Goal: Task Accomplishment & Management: Complete application form

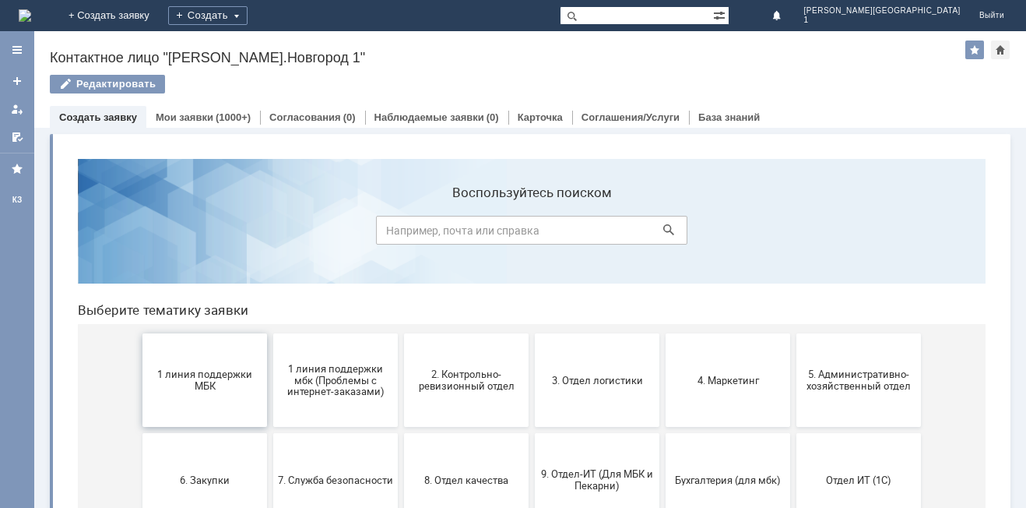
click at [194, 363] on button "1 линия поддержки МБК" at bounding box center [205, 379] width 125 height 93
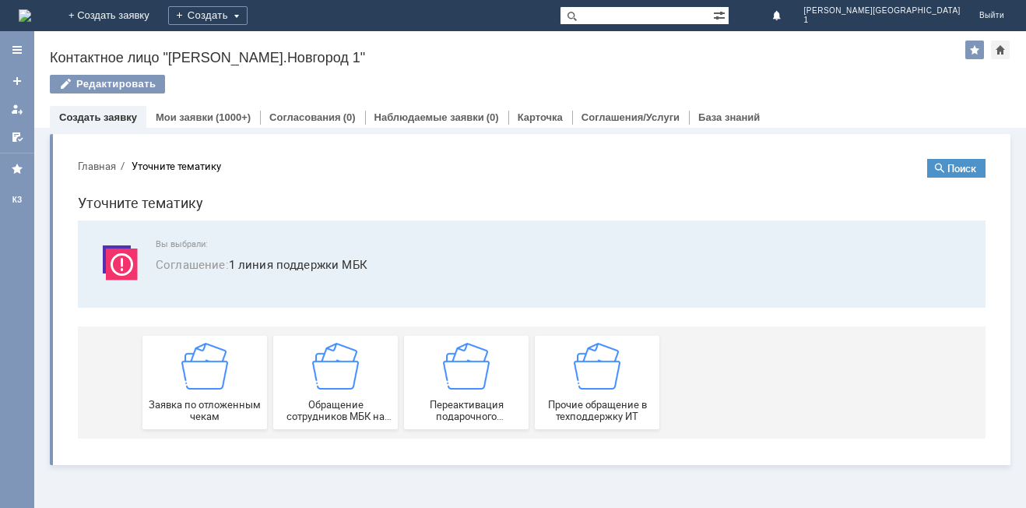
click at [194, 363] on img at bounding box center [204, 366] width 47 height 47
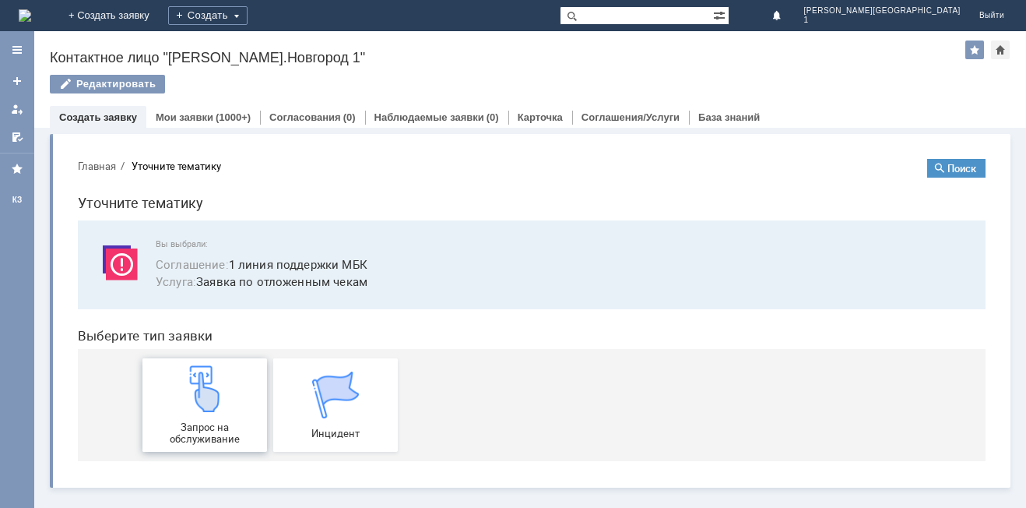
click at [201, 378] on img at bounding box center [204, 388] width 47 height 47
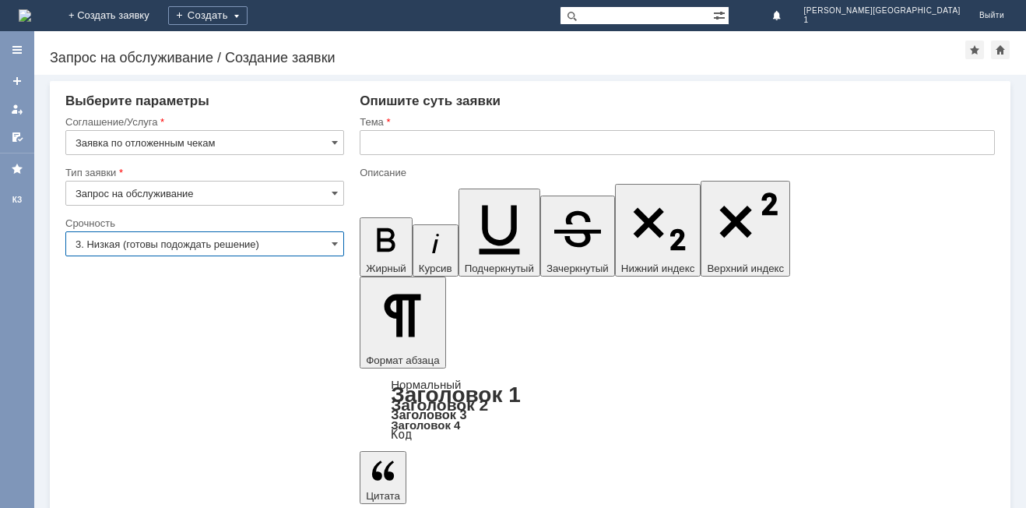
click at [99, 245] on input "3. Низкая (готовы подождать решение)" at bounding box center [204, 243] width 279 height 25
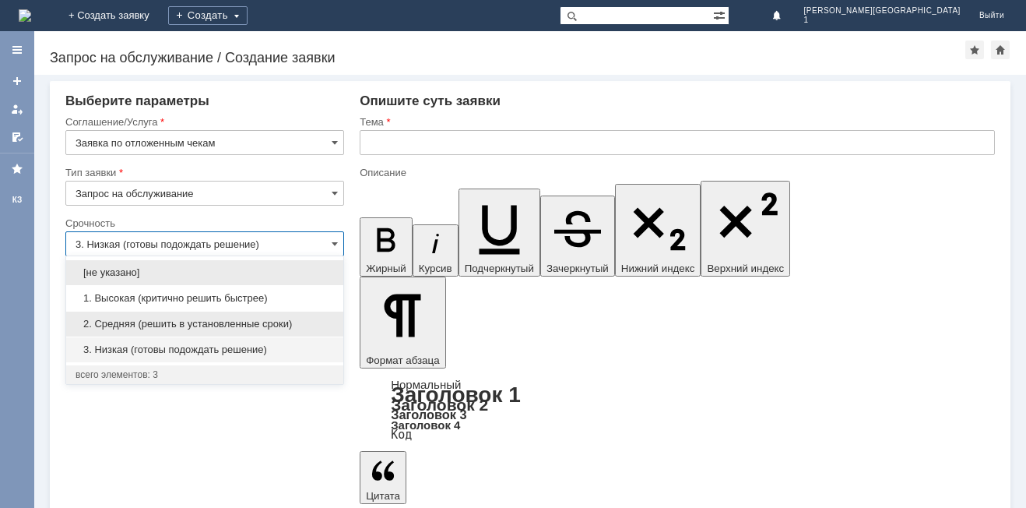
click at [123, 327] on span "2. Средняя (решить в установленные сроки)" at bounding box center [205, 324] width 259 height 12
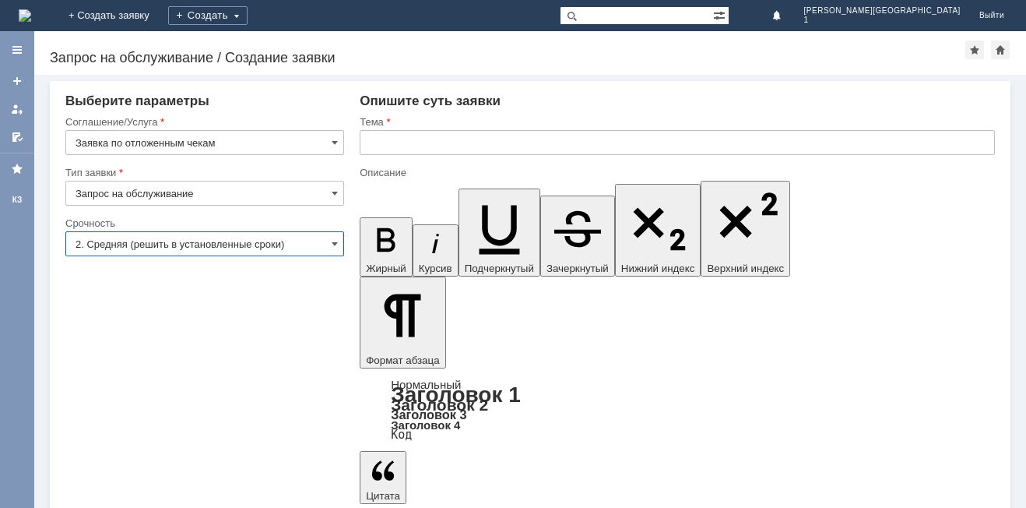
type input "2. Средняя (решить в установленные сроки)"
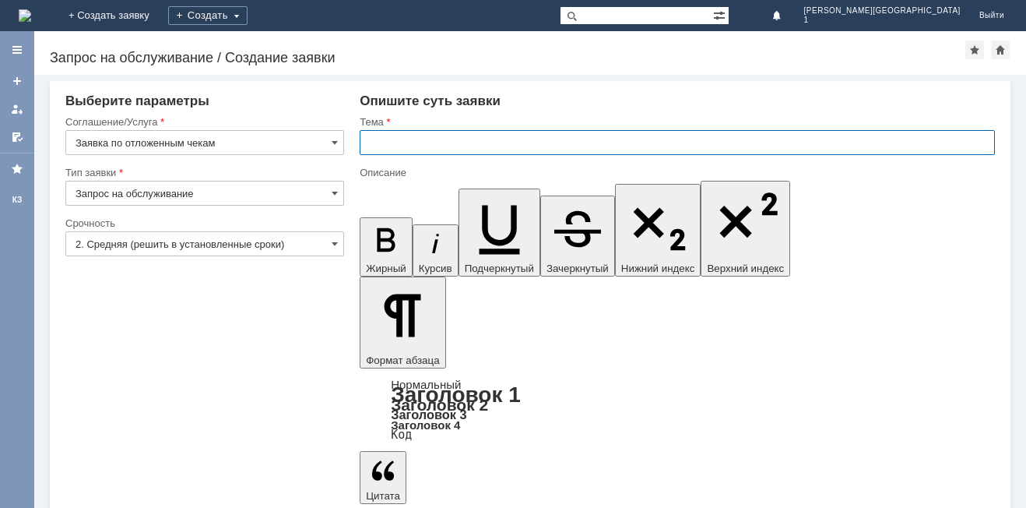
click at [390, 142] on input "text" at bounding box center [677, 142] width 635 height 25
type input "Отложенные чеки"
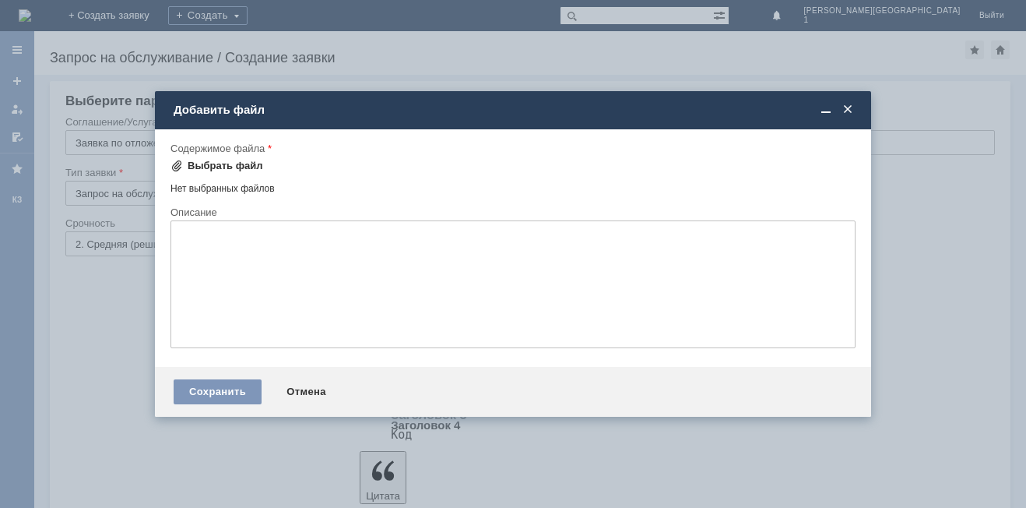
click at [221, 166] on div "Выбрать файл" at bounding box center [226, 166] width 76 height 12
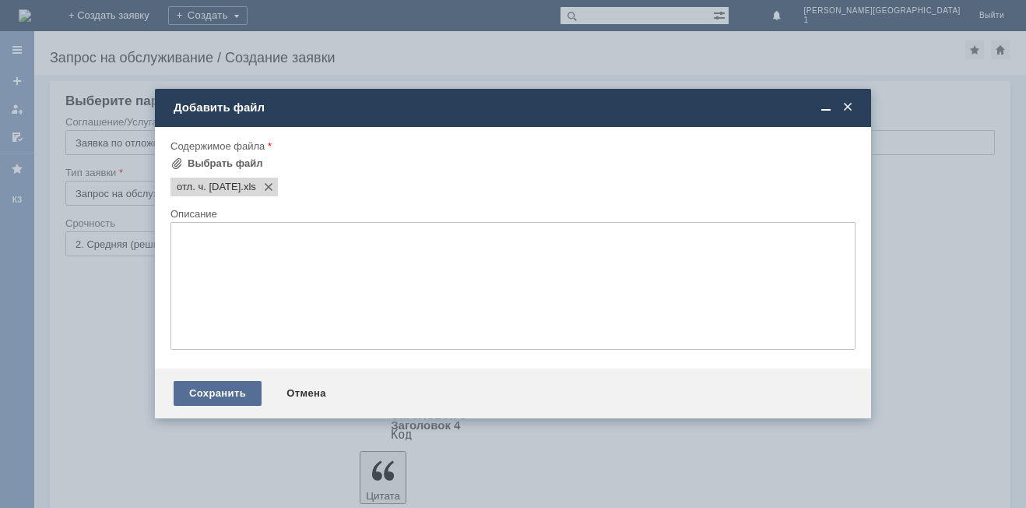
click at [223, 401] on div "Сохранить" at bounding box center [218, 393] width 88 height 25
